Goal: Complete application form

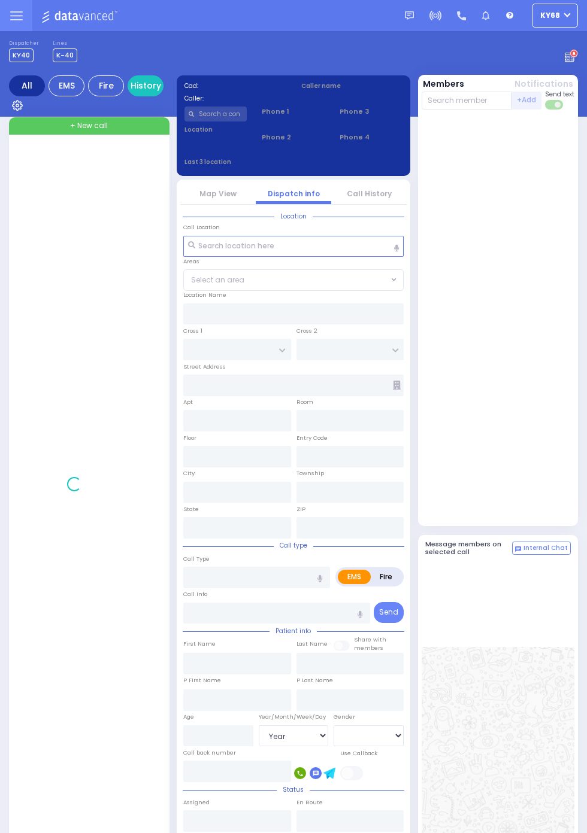
select select "Year"
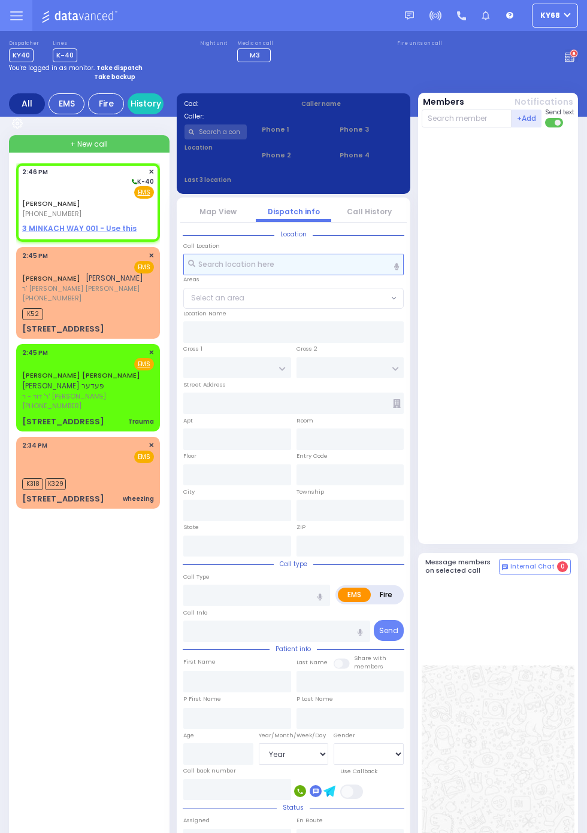
select select
radio input "true"
type input "[PERSON_NAME]"
type input "GROSS"
select select
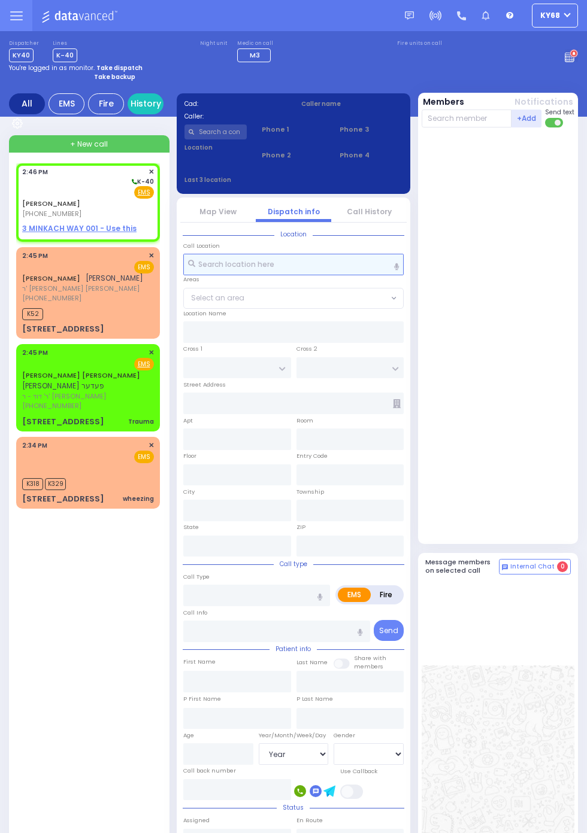
type input "14:46"
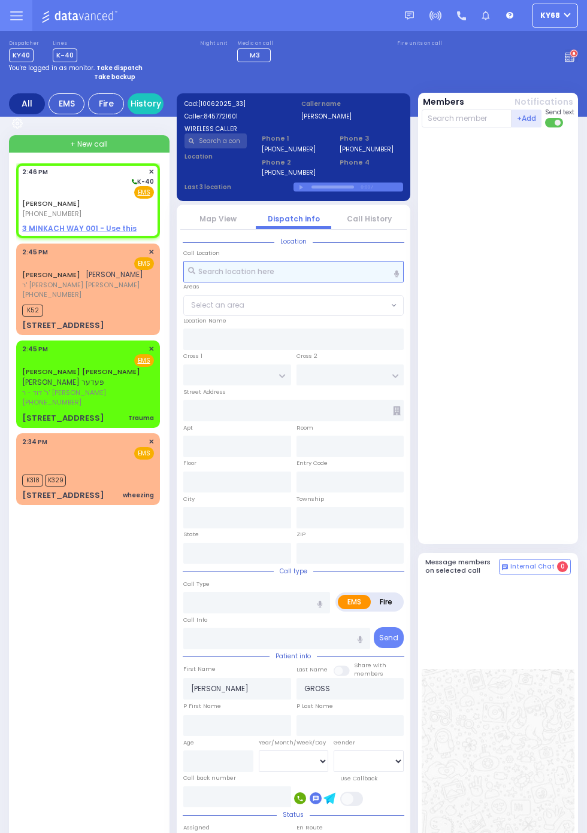
select select
radio input "true"
select select
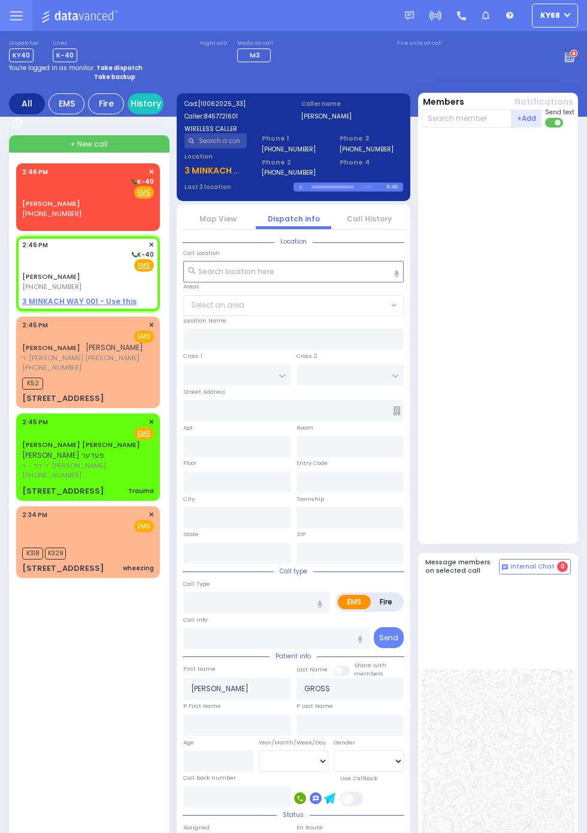
click at [128, 80] on strong "Take backup" at bounding box center [114, 76] width 41 height 9
select select "12"
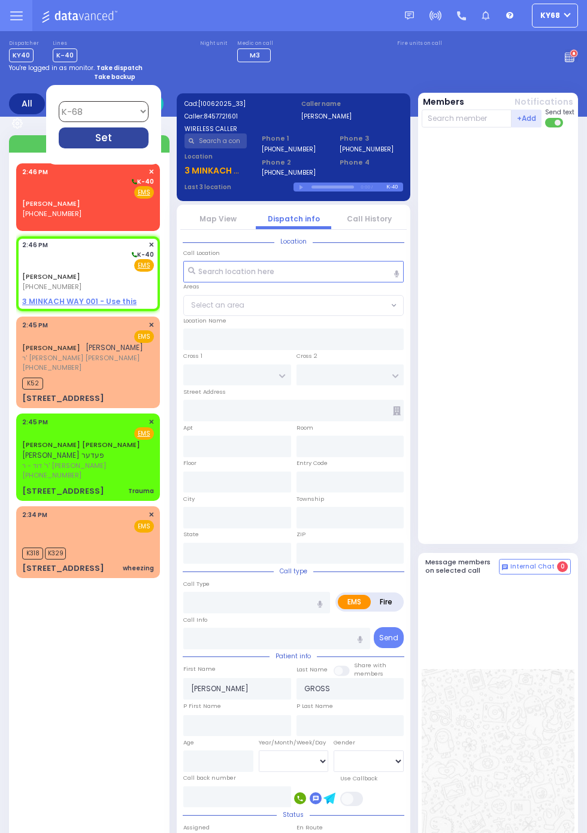
click at [148, 148] on div "Set" at bounding box center [104, 138] width 90 height 21
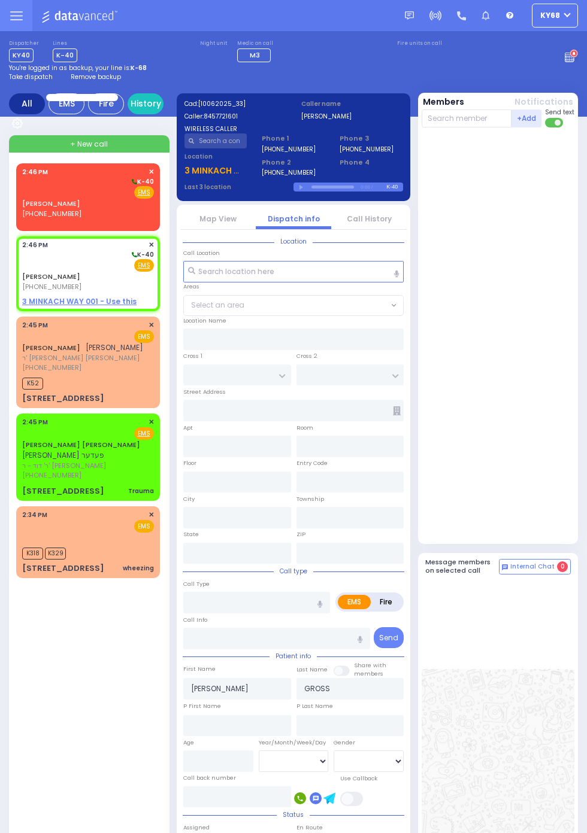
click at [548, 427] on div at bounding box center [500, 335] width 156 height 407
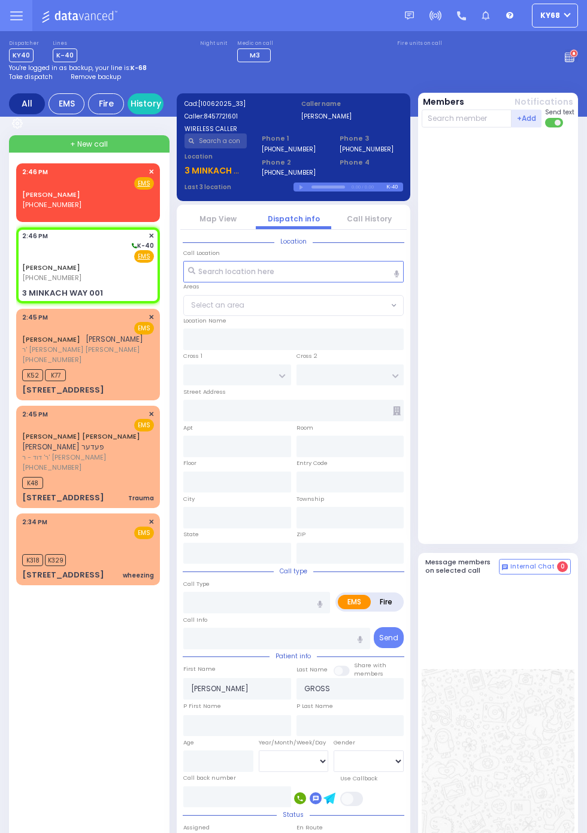
select select
radio input "true"
select select
type input "AMSTERDAM WAY"
type input "[GEOGRAPHIC_DATA]"
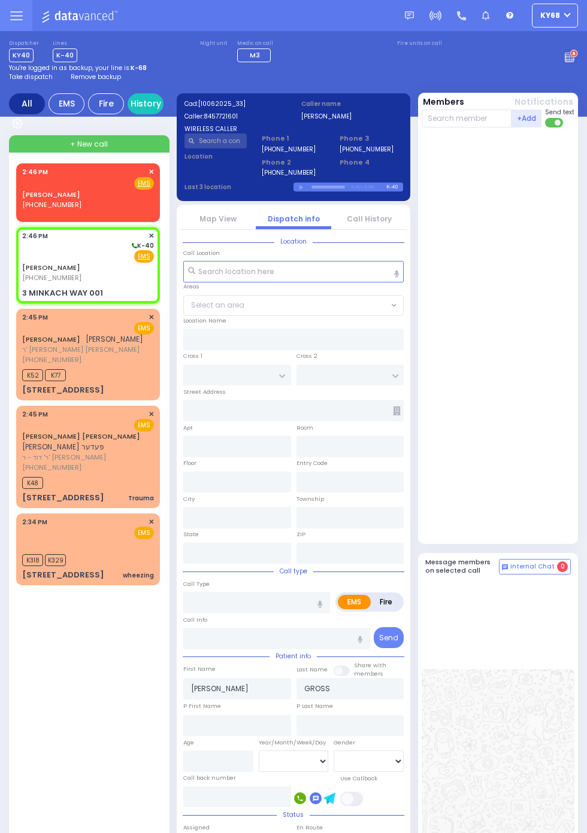
type input "3 MINKACH WAY"
type input "001"
type input "[PERSON_NAME]"
type input "[US_STATE]"
type input "10950"
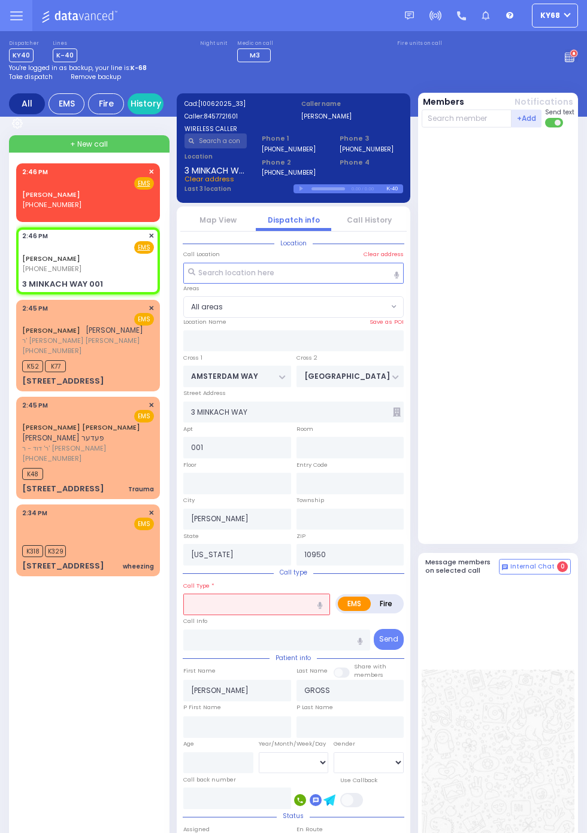
select select
radio input "true"
select select
click at [75, 80] on span "Remove backup" at bounding box center [96, 76] width 50 height 9
click at [547, 421] on div at bounding box center [500, 335] width 156 height 407
